Goal: Information Seeking & Learning: Learn about a topic

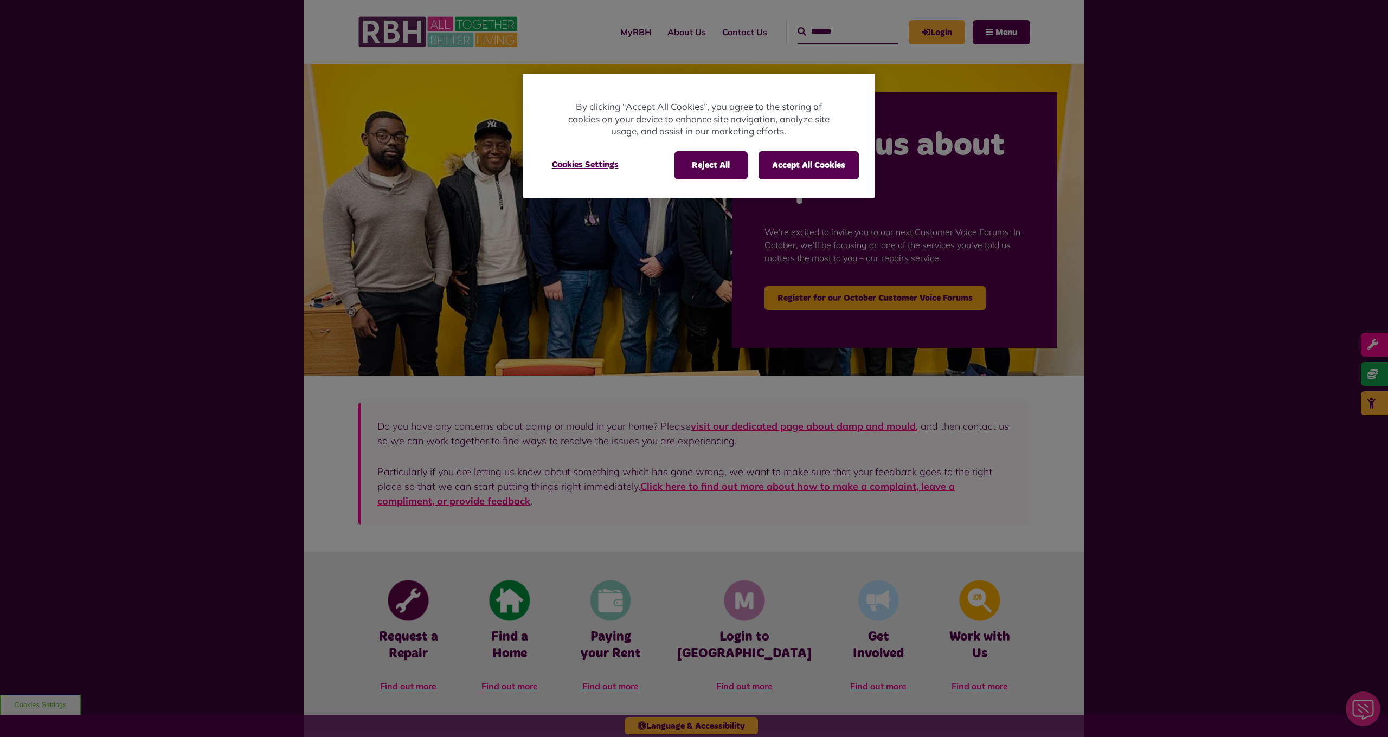
click at [812, 178] on div "Reject All Accept All Cookies Cookies Settings" at bounding box center [699, 170] width 352 height 55
click at [810, 160] on button "Accept All Cookies" at bounding box center [808, 165] width 100 height 28
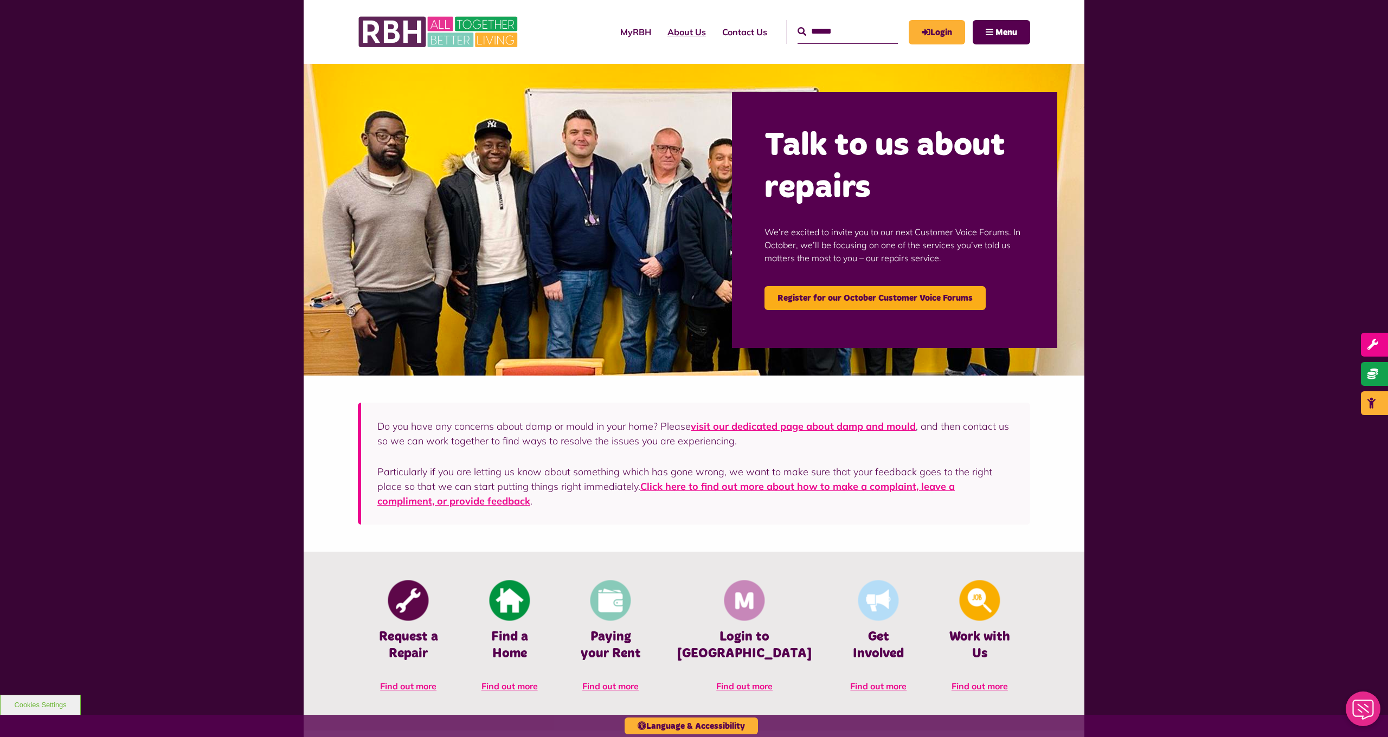
click at [659, 30] on link "About Us" at bounding box center [686, 31] width 55 height 29
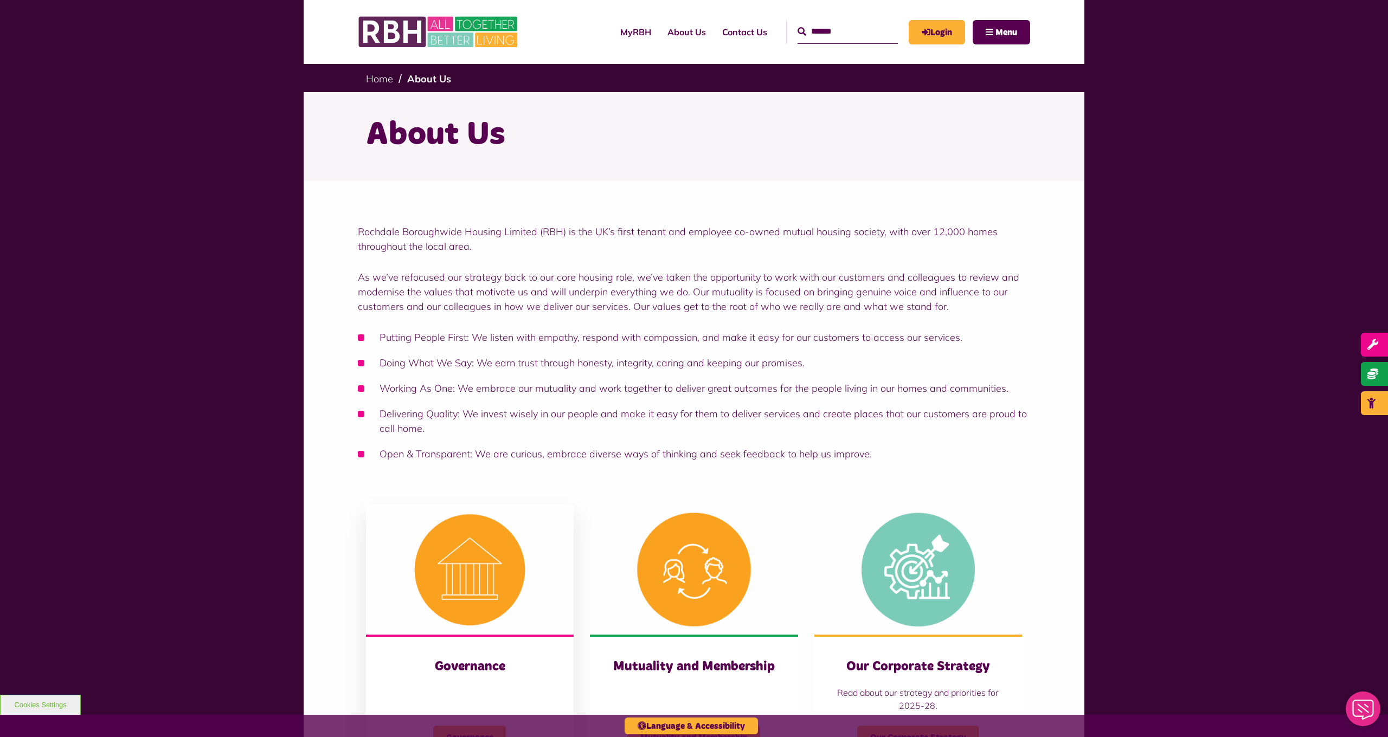
click at [465, 598] on img at bounding box center [470, 570] width 208 height 130
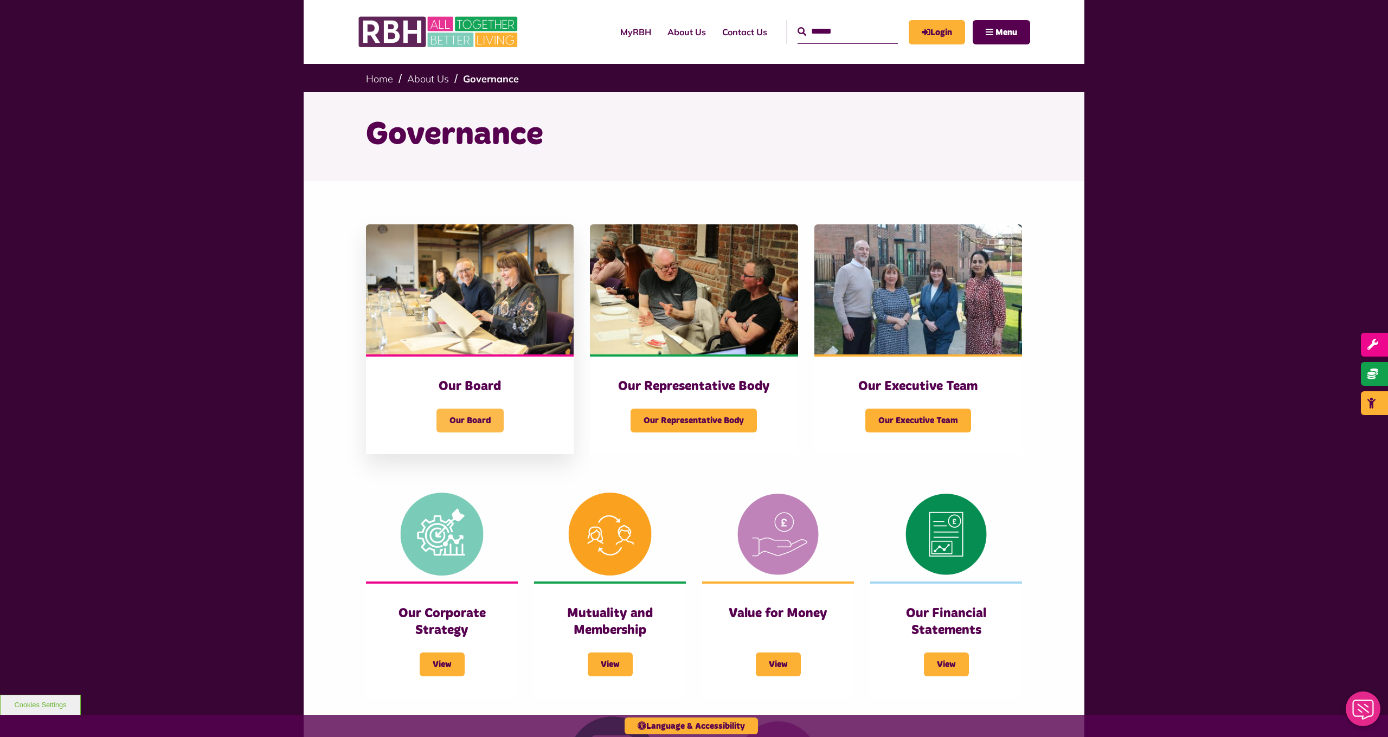
click at [475, 412] on span "Our Board" at bounding box center [469, 421] width 67 height 24
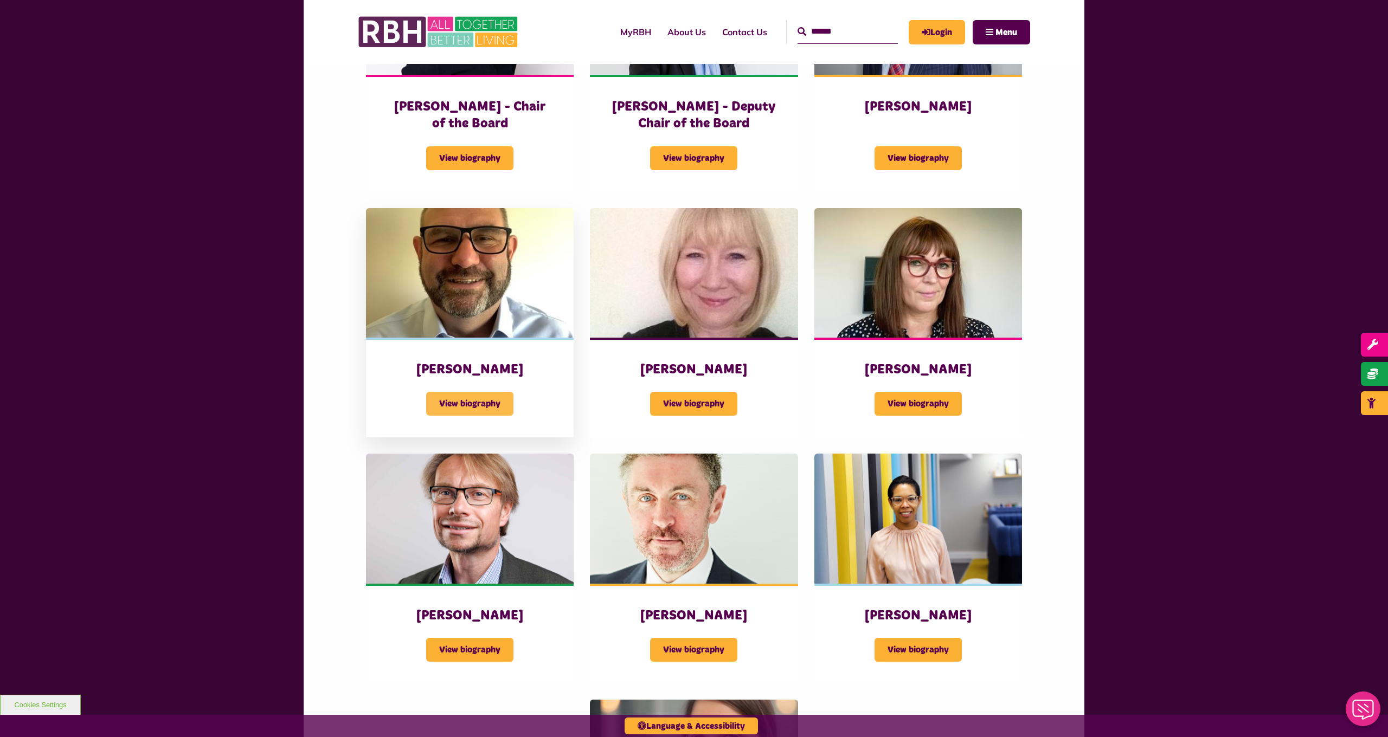
scroll to position [545, 0]
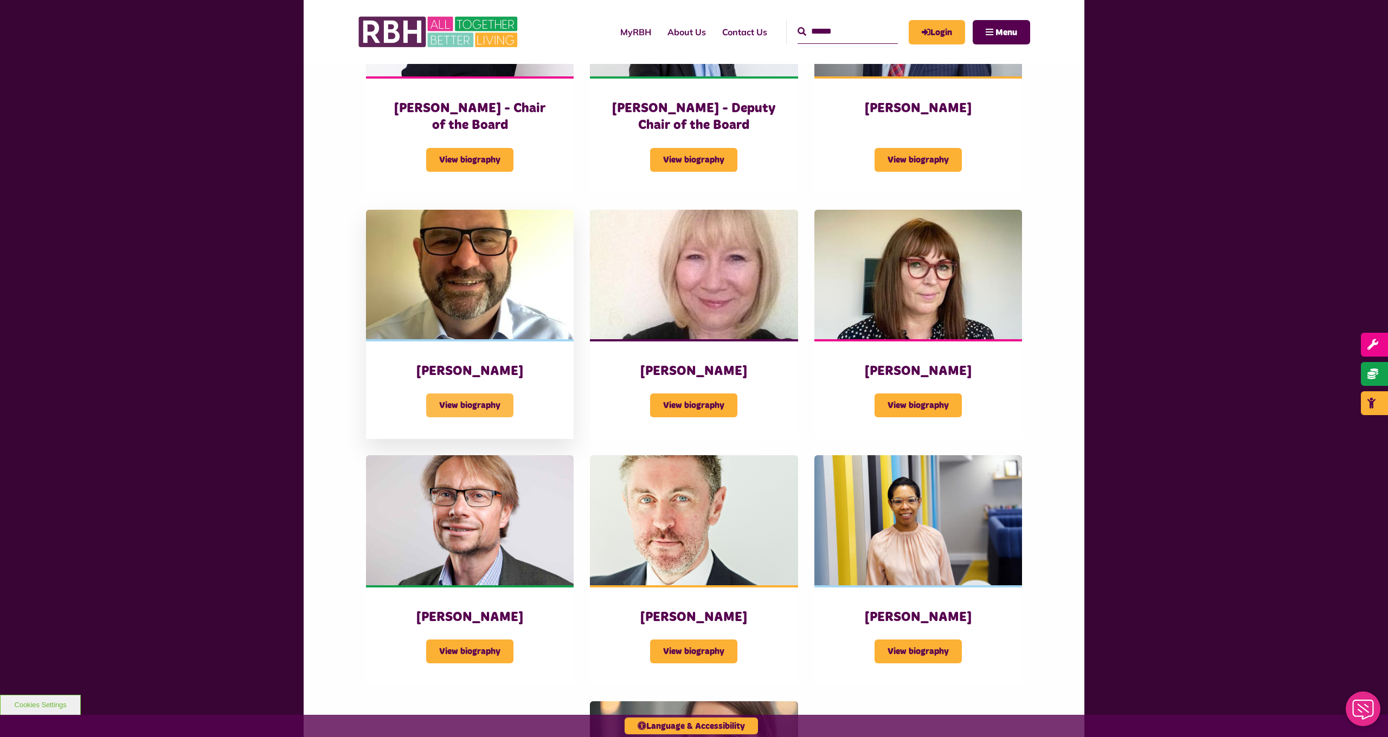
click at [470, 405] on span "View biography" at bounding box center [469, 406] width 87 height 24
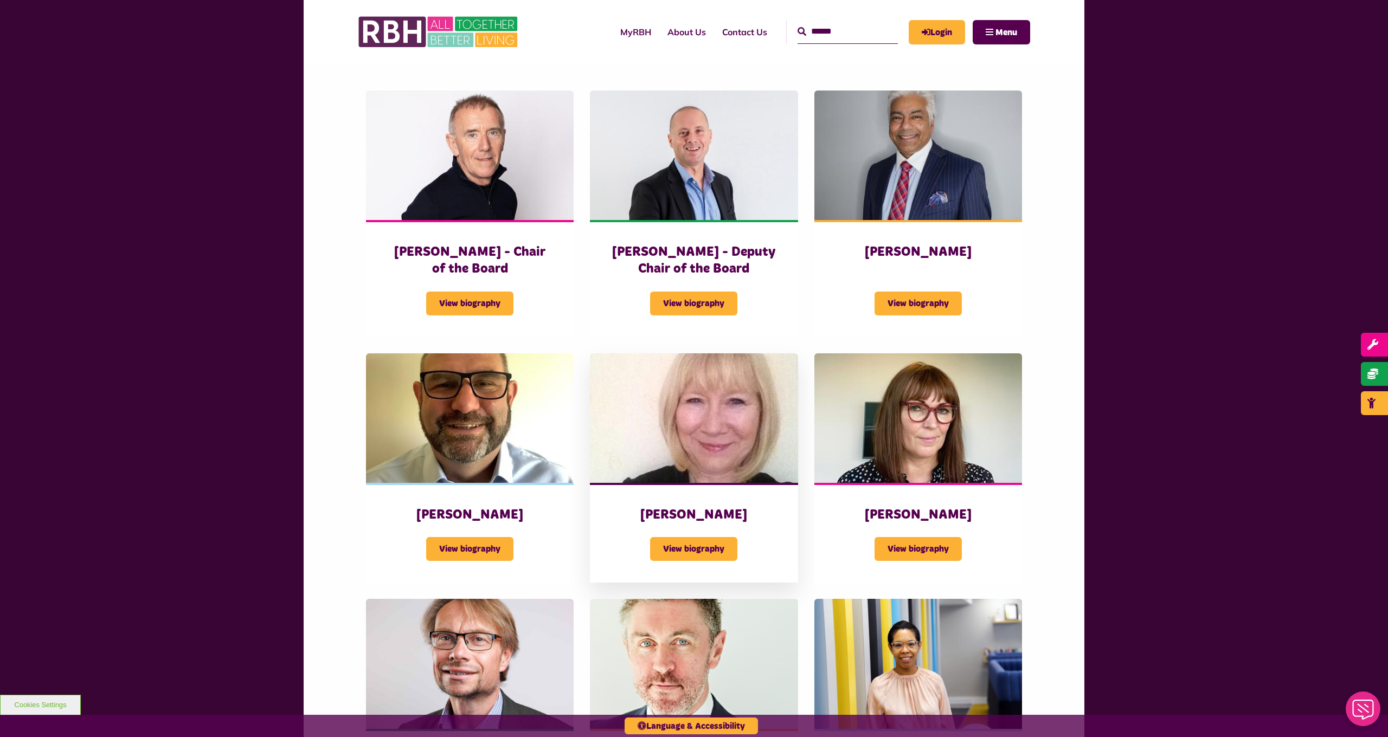
scroll to position [389, 0]
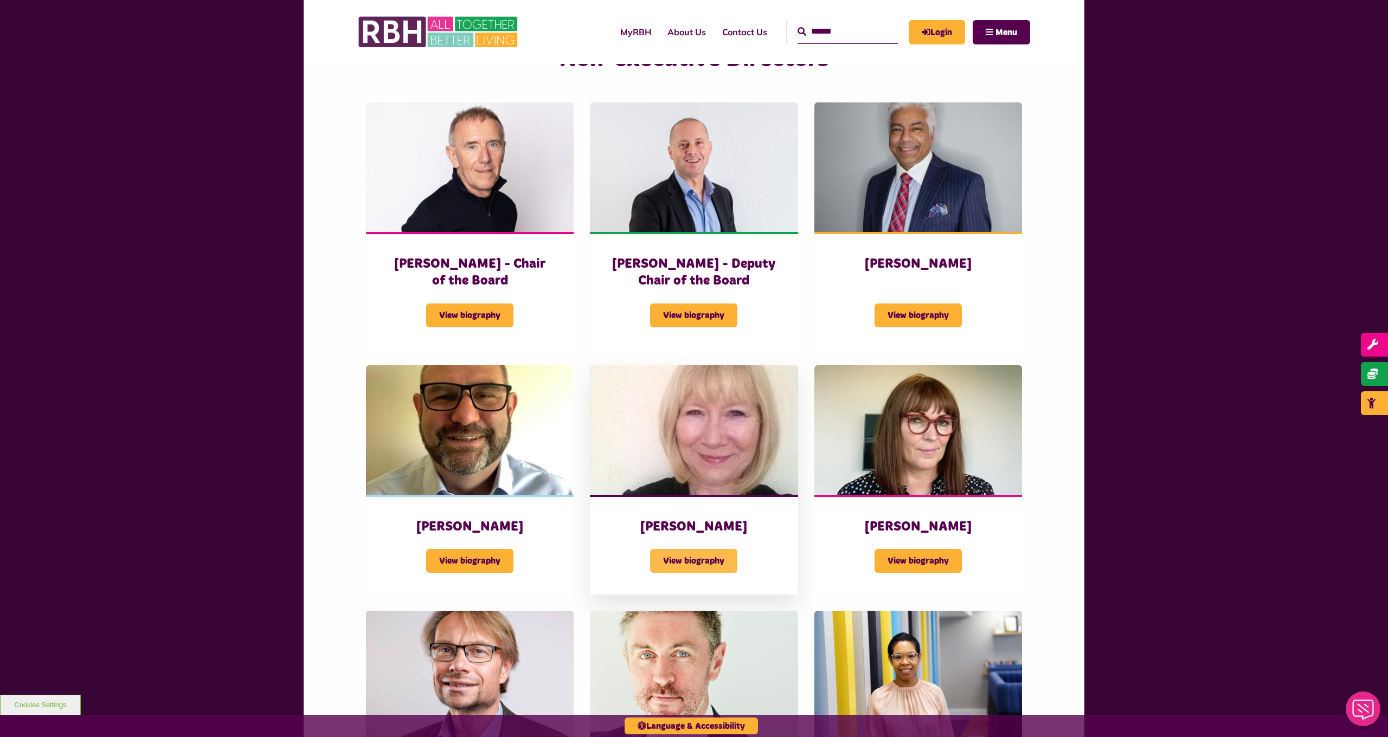
click at [705, 563] on span "View biography" at bounding box center [693, 561] width 87 height 24
click at [487, 305] on span "View biography" at bounding box center [469, 316] width 87 height 24
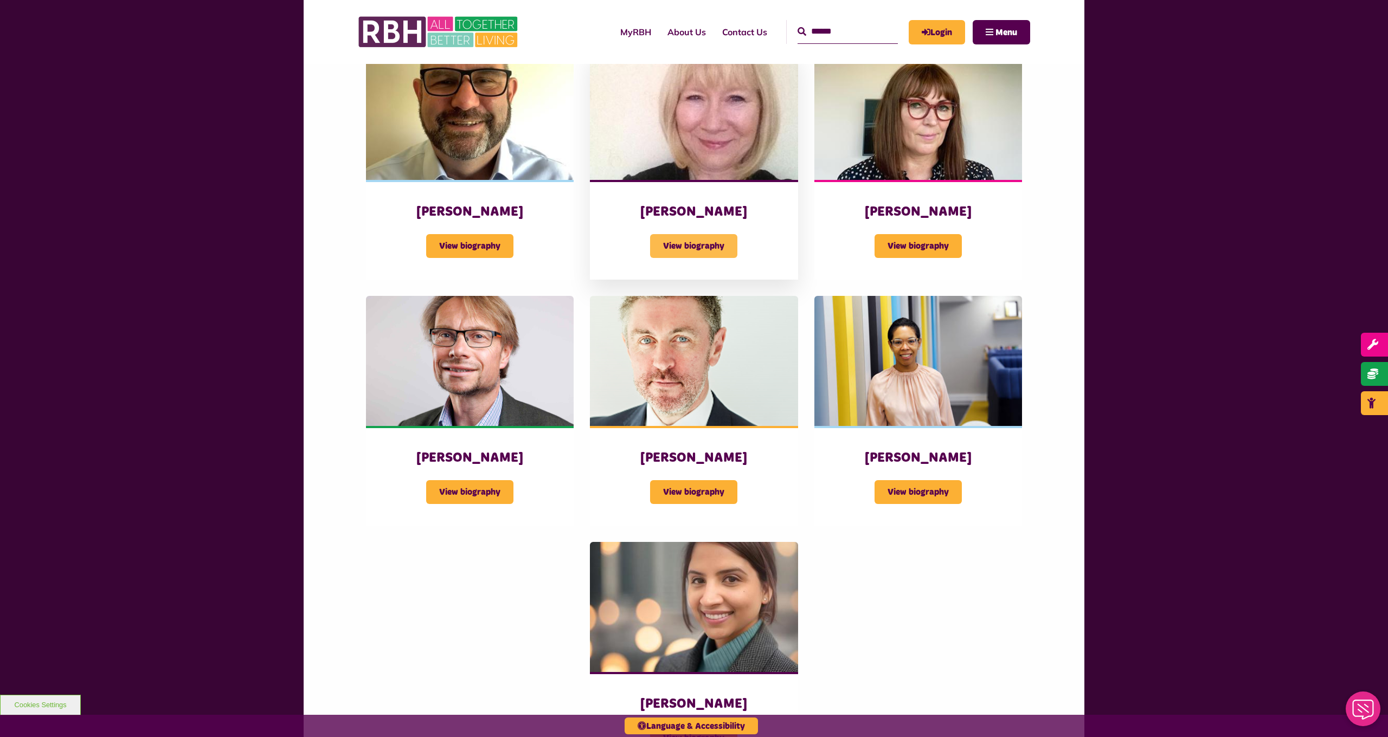
scroll to position [706, 0]
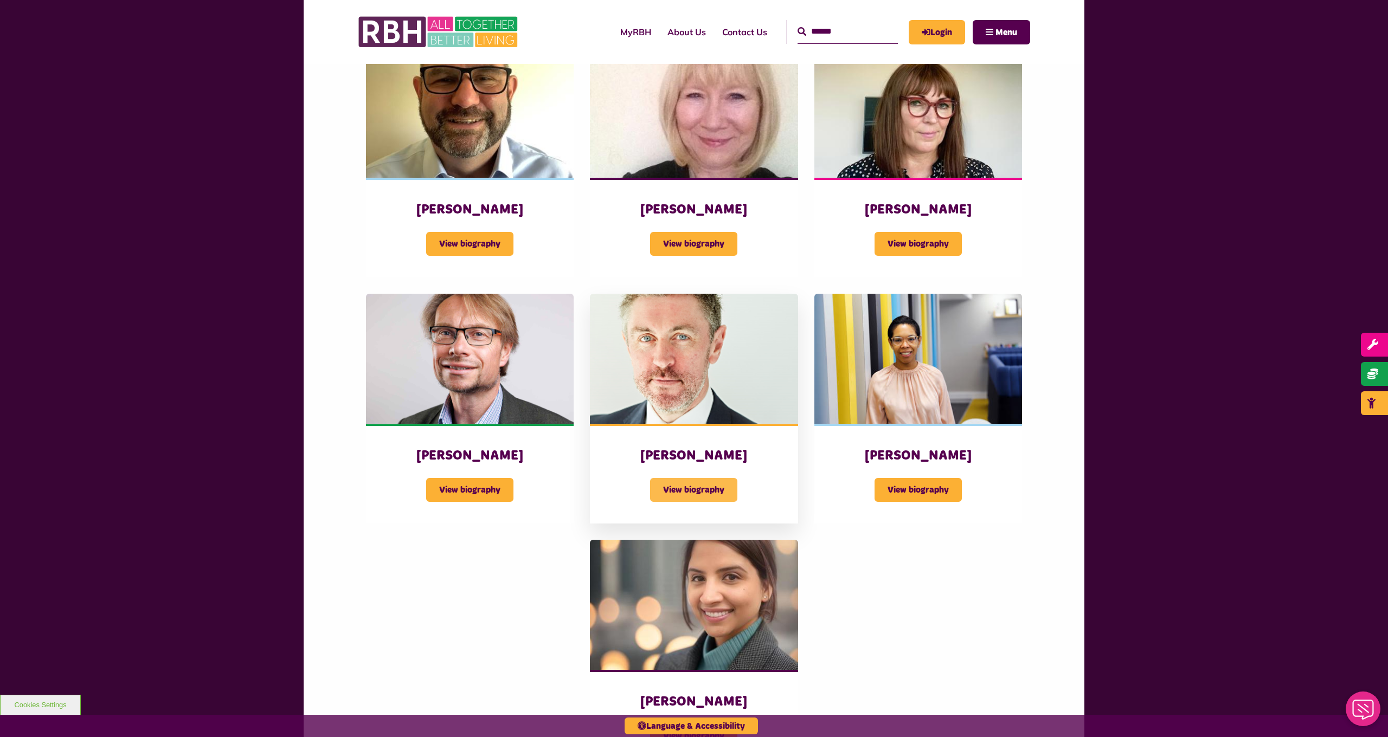
click at [703, 491] on span "View biography" at bounding box center [693, 490] width 87 height 24
click at [484, 488] on span "View biography" at bounding box center [469, 490] width 87 height 24
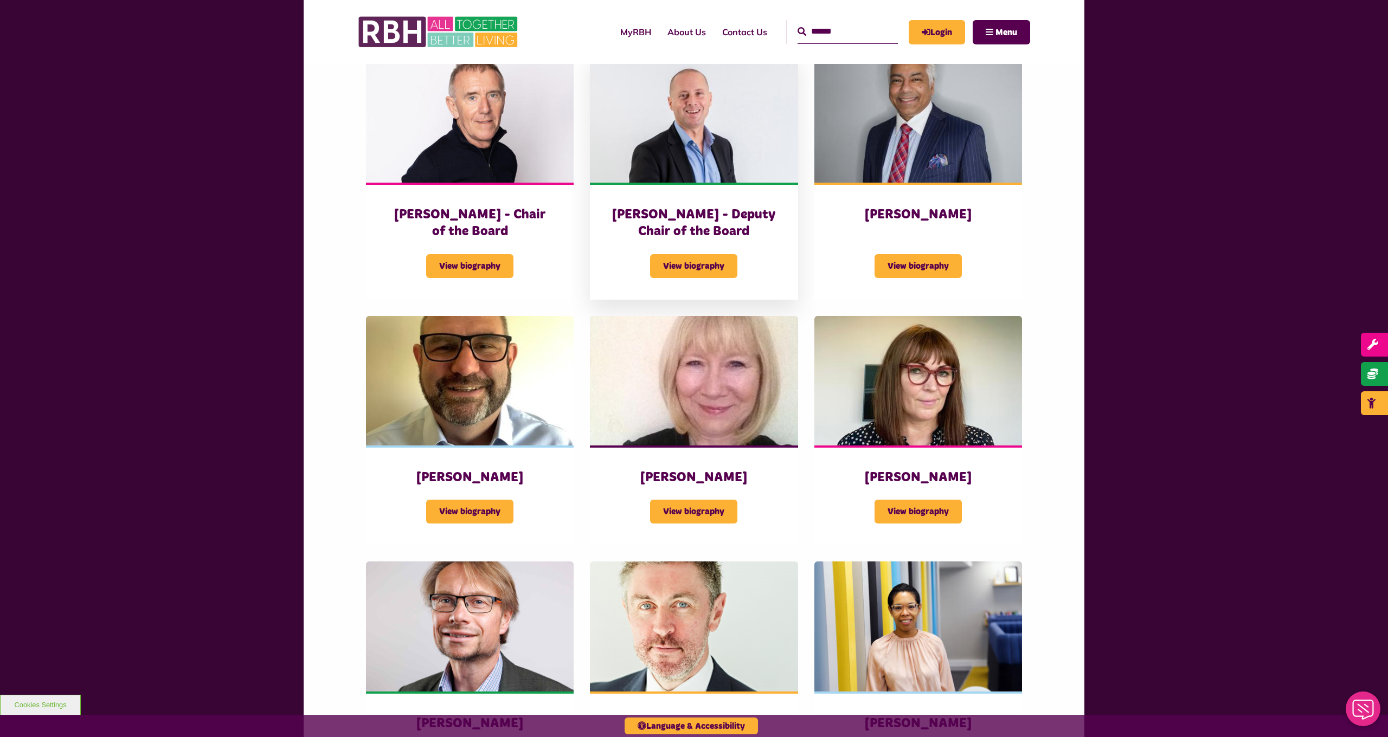
scroll to position [363, 0]
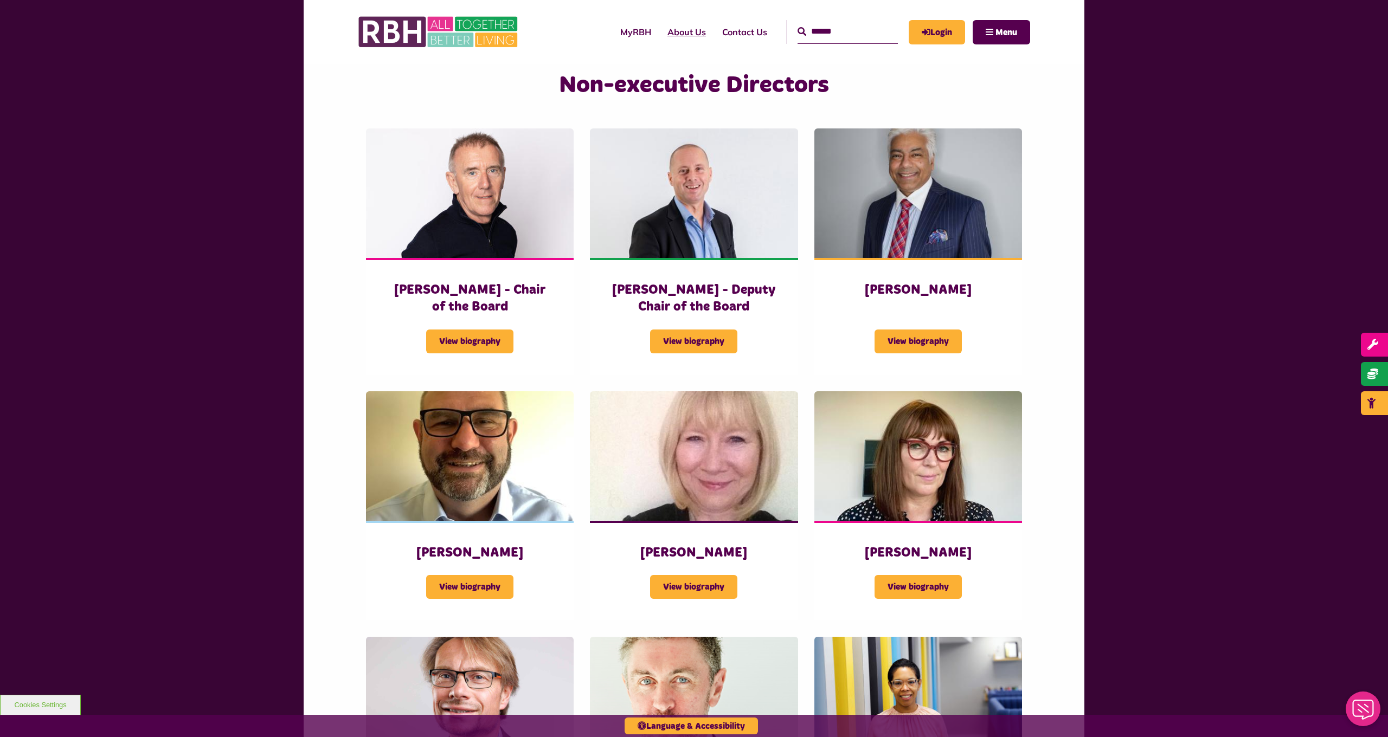
click at [676, 35] on link "About Us" at bounding box center [686, 31] width 55 height 29
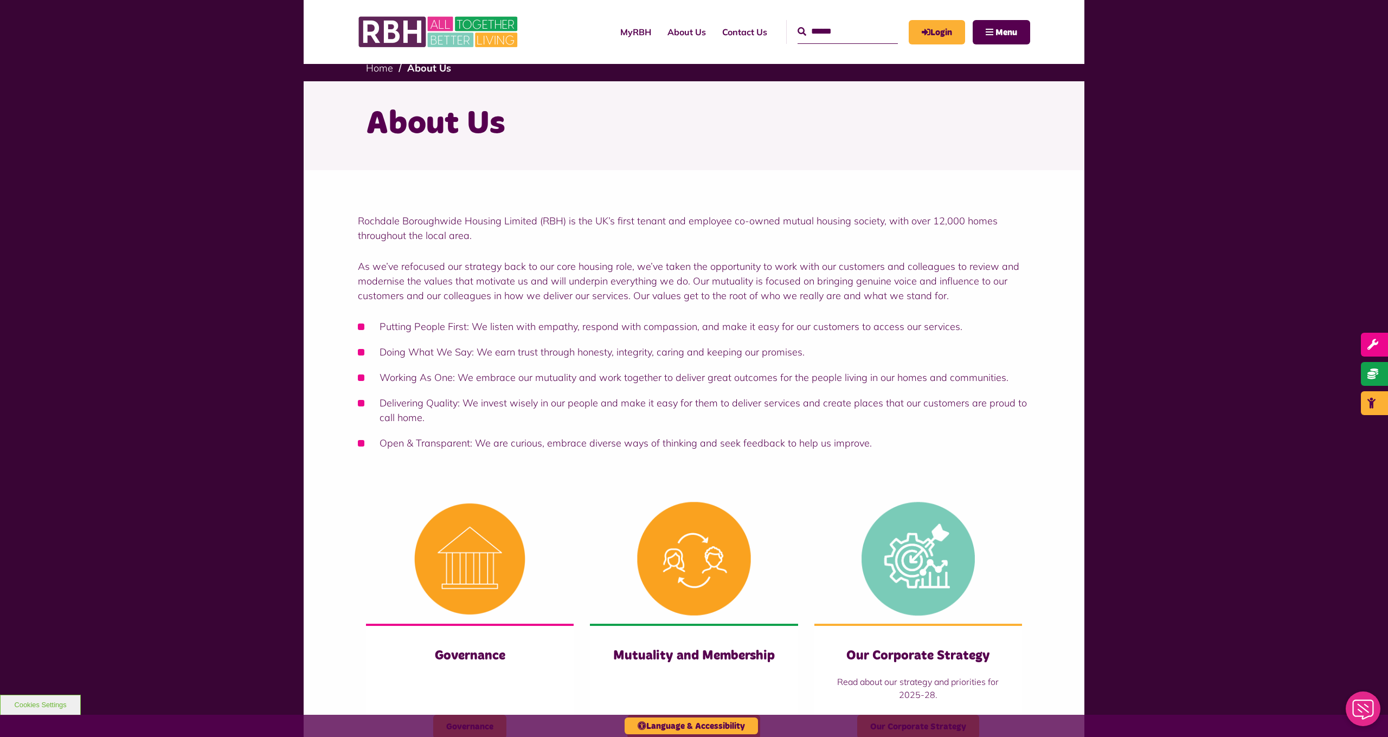
scroll to position [13, 0]
